Goal: Task Accomplishment & Management: Use online tool/utility

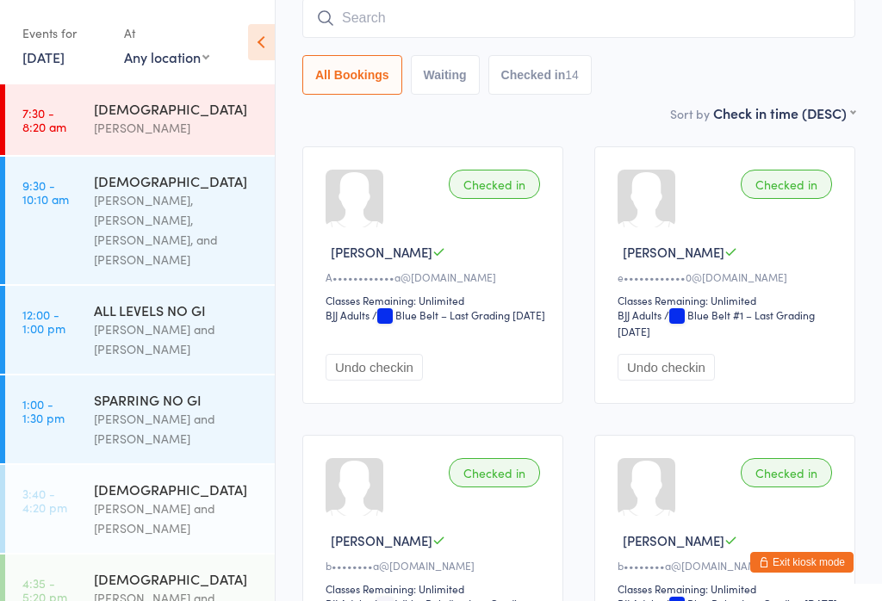
scroll to position [306, 0]
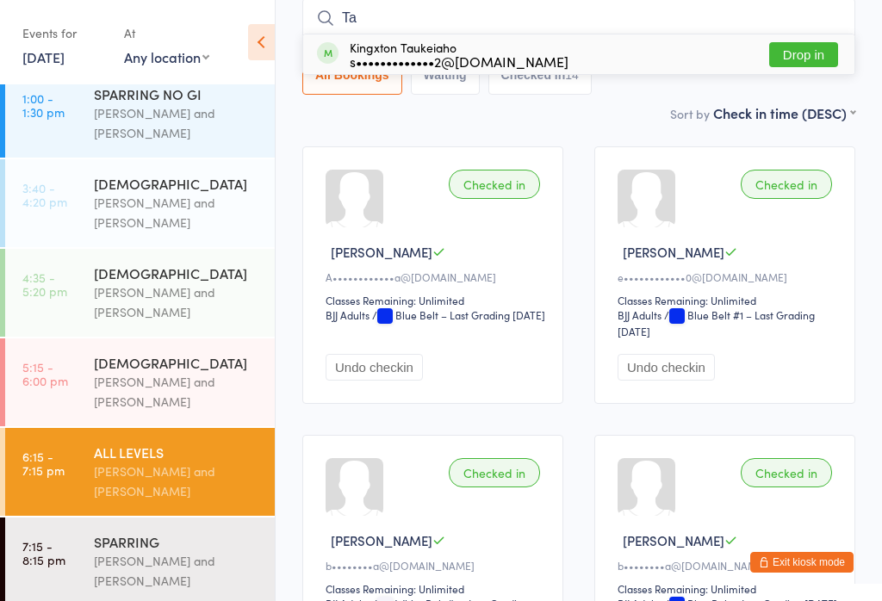
type input "Tai"
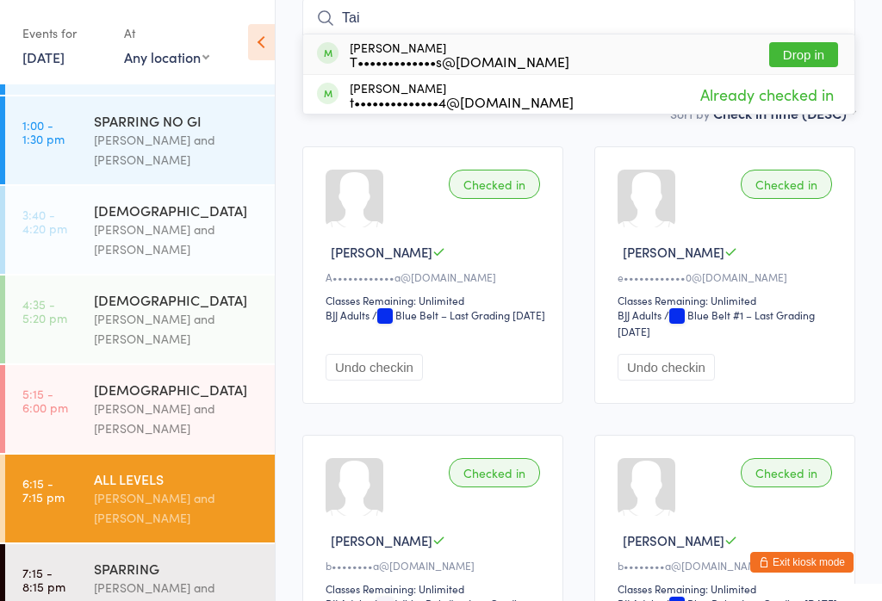
scroll to position [196, 0]
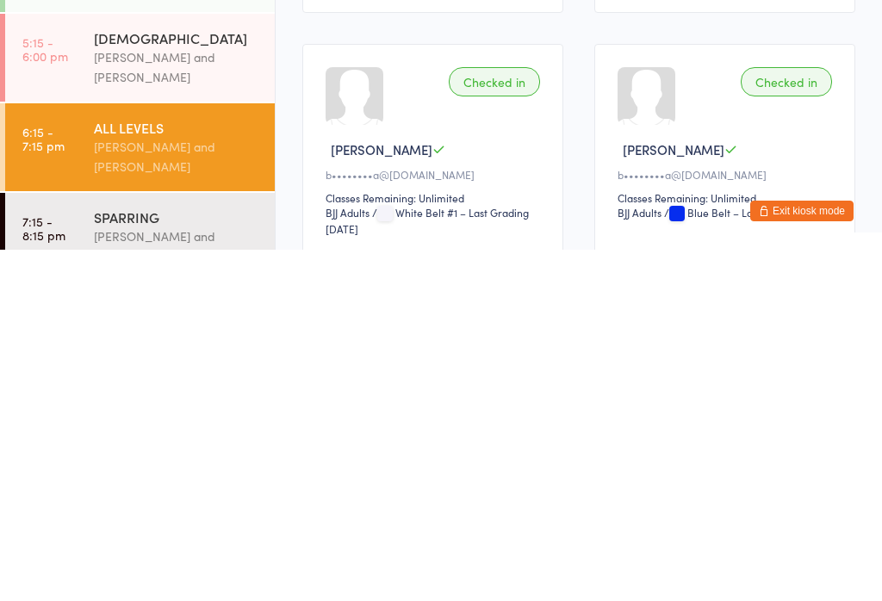
click at [215, 578] on div "[PERSON_NAME] and [PERSON_NAME]" at bounding box center [177, 598] width 166 height 40
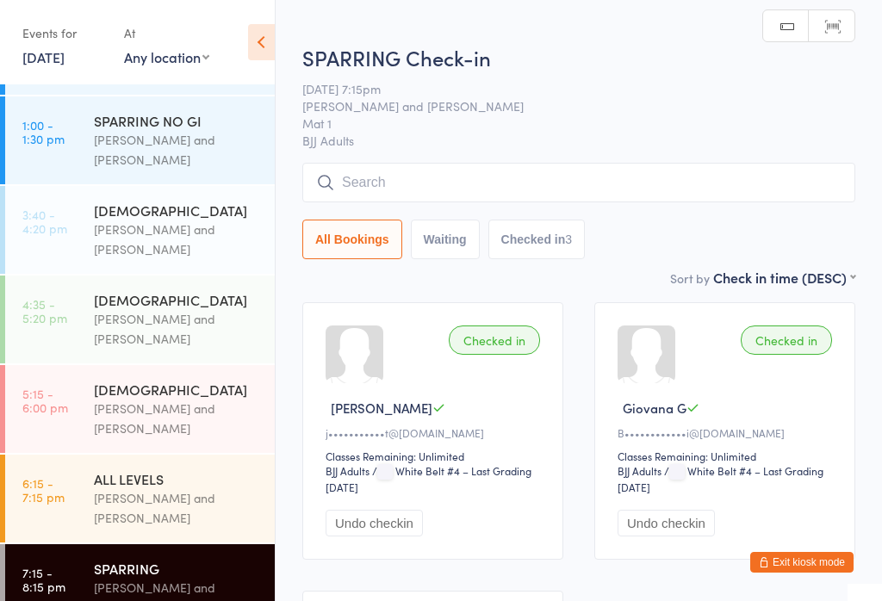
click at [548, 186] on input "search" at bounding box center [578, 183] width 553 height 40
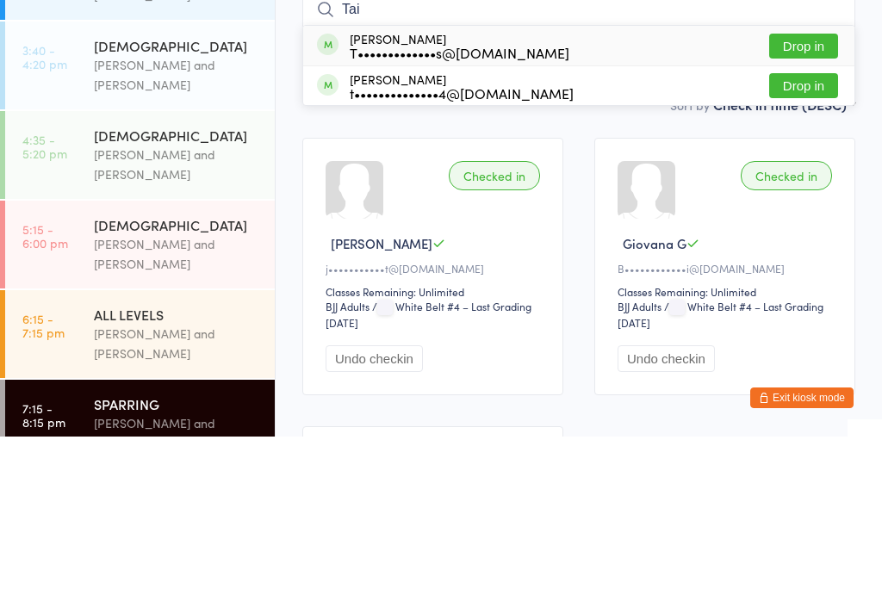
type input "Tai"
click at [804, 238] on button "Drop in" at bounding box center [803, 250] width 69 height 25
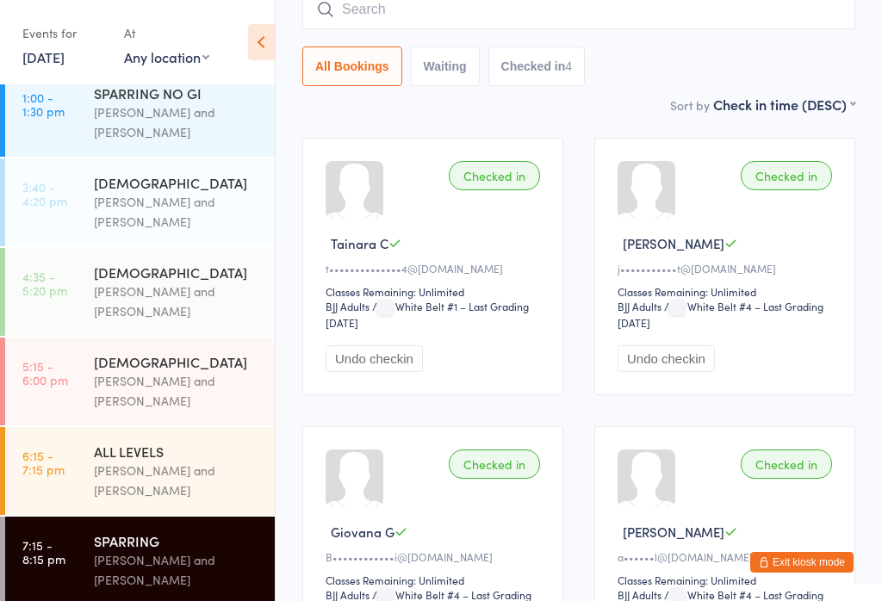
scroll to position [306, 0]
click at [432, 16] on input "search" at bounding box center [578, 10] width 553 height 40
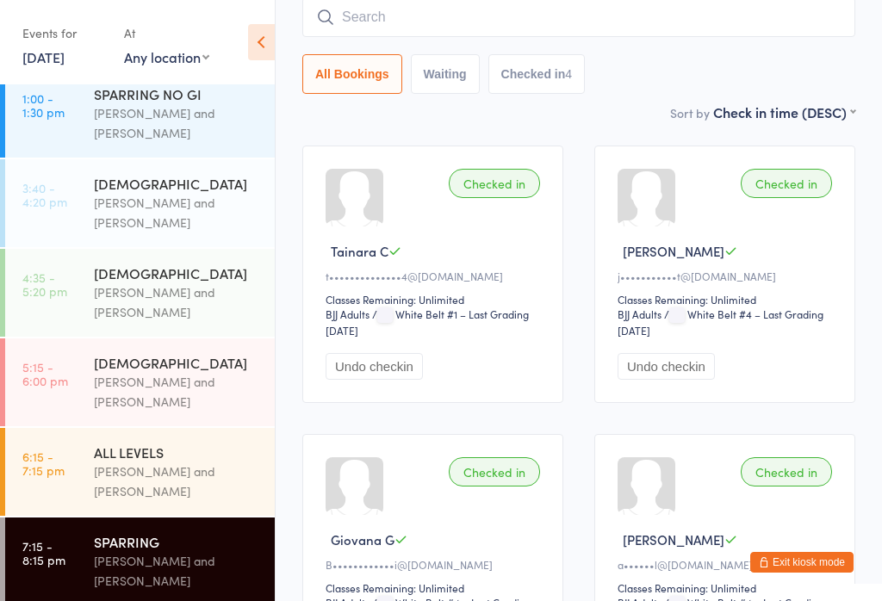
scroll to position [156, 0]
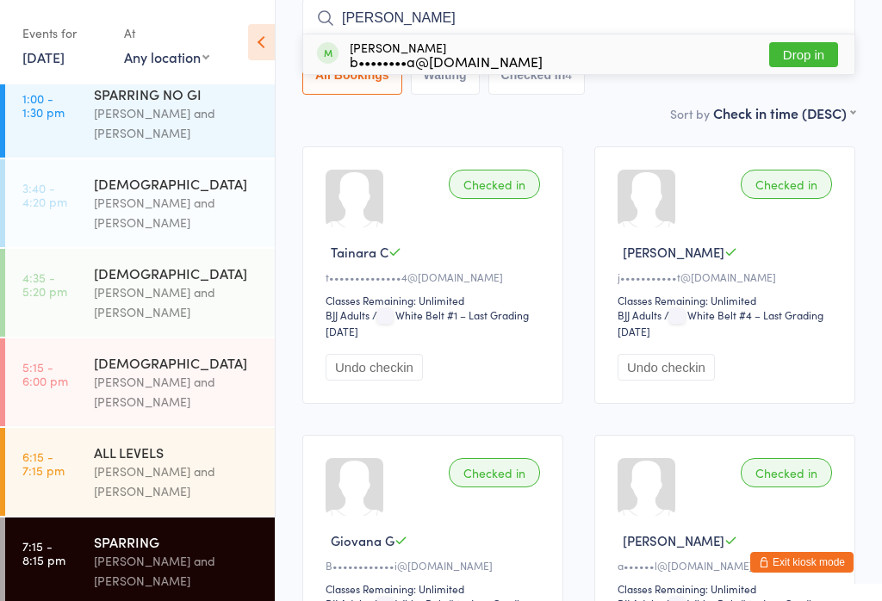
type input "[PERSON_NAME]"
click at [802, 61] on button "Drop in" at bounding box center [803, 54] width 69 height 25
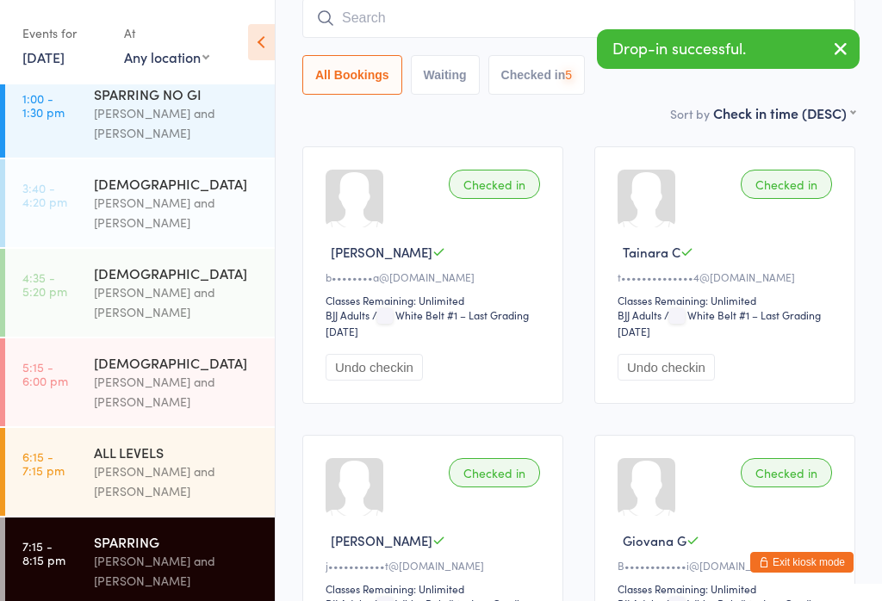
click at [407, 22] on input "search" at bounding box center [578, 18] width 553 height 40
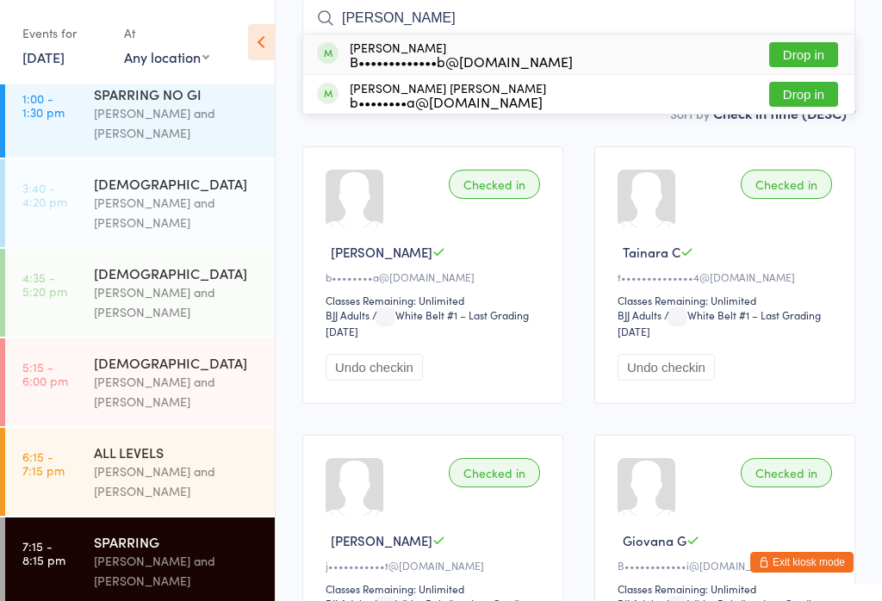
type input "[PERSON_NAME]"
click at [807, 100] on button "Drop in" at bounding box center [803, 94] width 69 height 25
